Goal: Transaction & Acquisition: Obtain resource

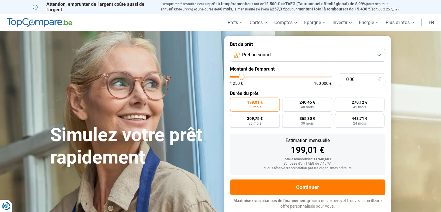
click at [282, 58] on button "Prêt personnel" at bounding box center [307, 55] width 155 height 13
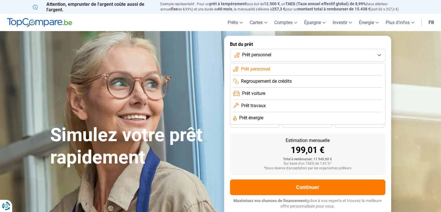
click at [278, 78] on span "Regroupement de crédits" at bounding box center [266, 81] width 51 height 6
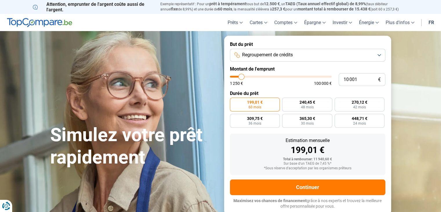
type input "36 250"
type input "36250"
click at [267, 76] on input "range" at bounding box center [281, 77] width 102 height 2
radio input "false"
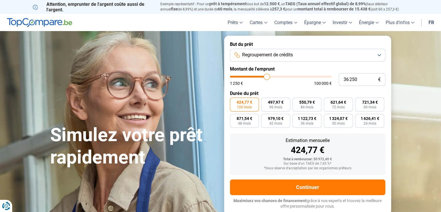
click at [239, 79] on div "1 250 € 100 000 €" at bounding box center [281, 81] width 102 height 10
type input "7 250"
type input "7250"
click at [239, 77] on input "range" at bounding box center [281, 77] width 102 height 2
radio input "true"
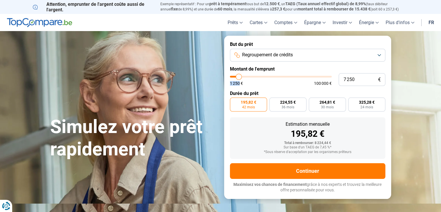
type input "12 250"
type input "12250"
click at [244, 77] on input "range" at bounding box center [281, 77] width 102 height 2
radio input "false"
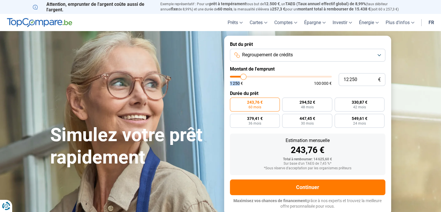
click at [242, 77] on input "range" at bounding box center [281, 77] width 102 height 2
click at [241, 77] on input "range" at bounding box center [281, 77] width 102 height 2
type input "8 000"
type input "8000"
click at [239, 77] on input "range" at bounding box center [281, 77] width 102 height 2
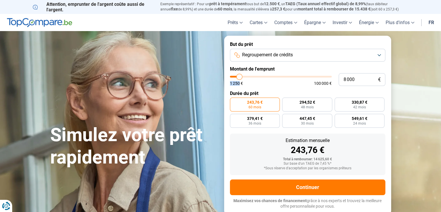
radio input "true"
click at [238, 77] on input "range" at bounding box center [281, 77] width 102 height 2
type input "3 250"
type input "3250"
click at [235, 76] on input "range" at bounding box center [281, 77] width 102 height 2
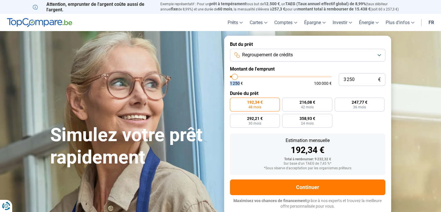
radio input "true"
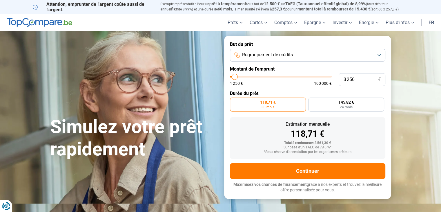
click at [263, 83] on div "1 250 € 100 000 €" at bounding box center [281, 83] width 102 height 4
click at [365, 77] on input "3 250" at bounding box center [362, 79] width 47 height 13
type input "5"
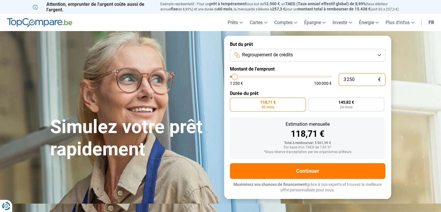
type input "1250"
type input "50"
type input "1250"
type input "500"
type input "1250"
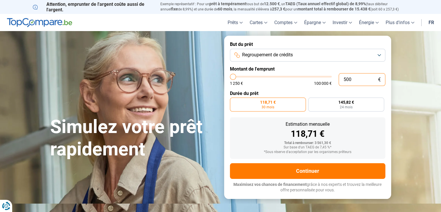
type input "5 000"
type input "5000"
radio input "false"
type input "5 000"
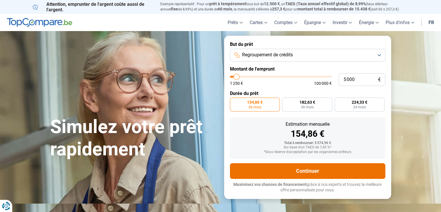
drag, startPoint x: 445, startPoint y: 44, endPoint x: 259, endPoint y: 170, distance: 224.3
click at [259, 170] on button "Continuer" at bounding box center [307, 171] width 155 height 16
